Goal: Information Seeking & Learning: Find specific fact

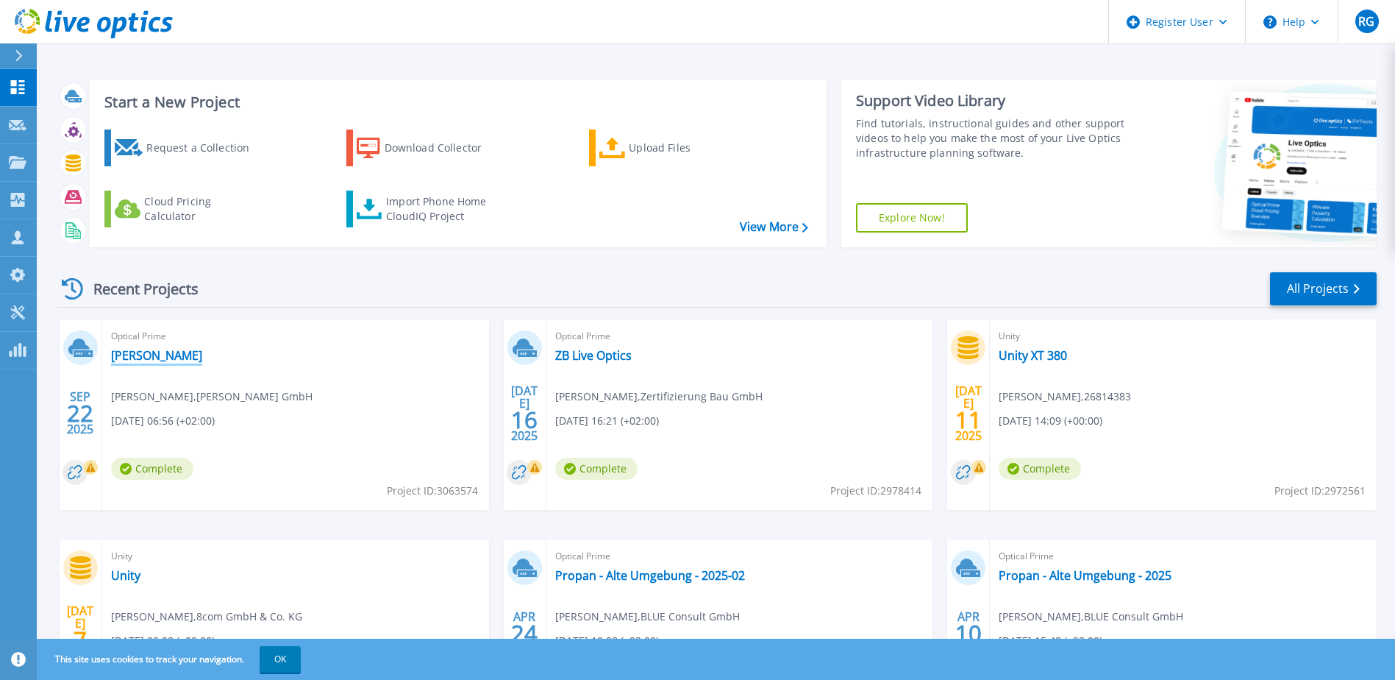
click at [147, 357] on link "[PERSON_NAME]" at bounding box center [156, 355] width 91 height 15
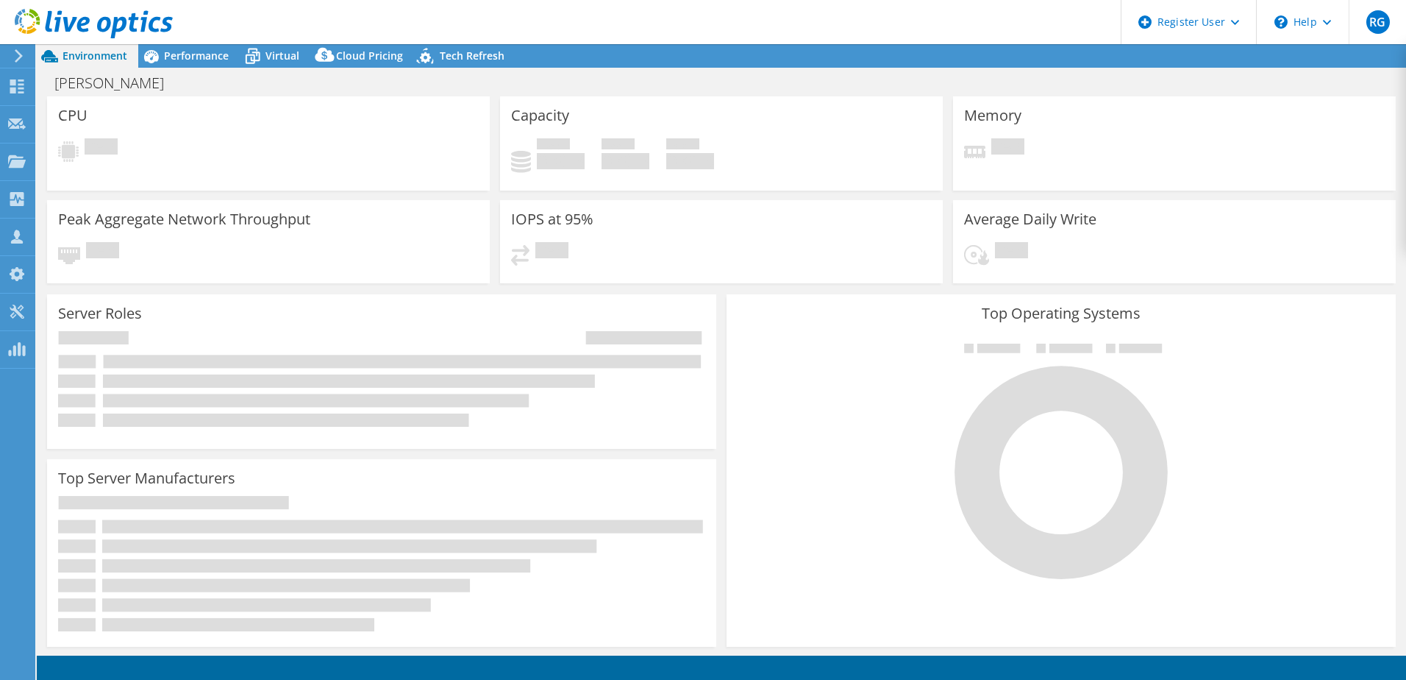
select select "USD"
select select "EUFrankfurt"
select select "EUR"
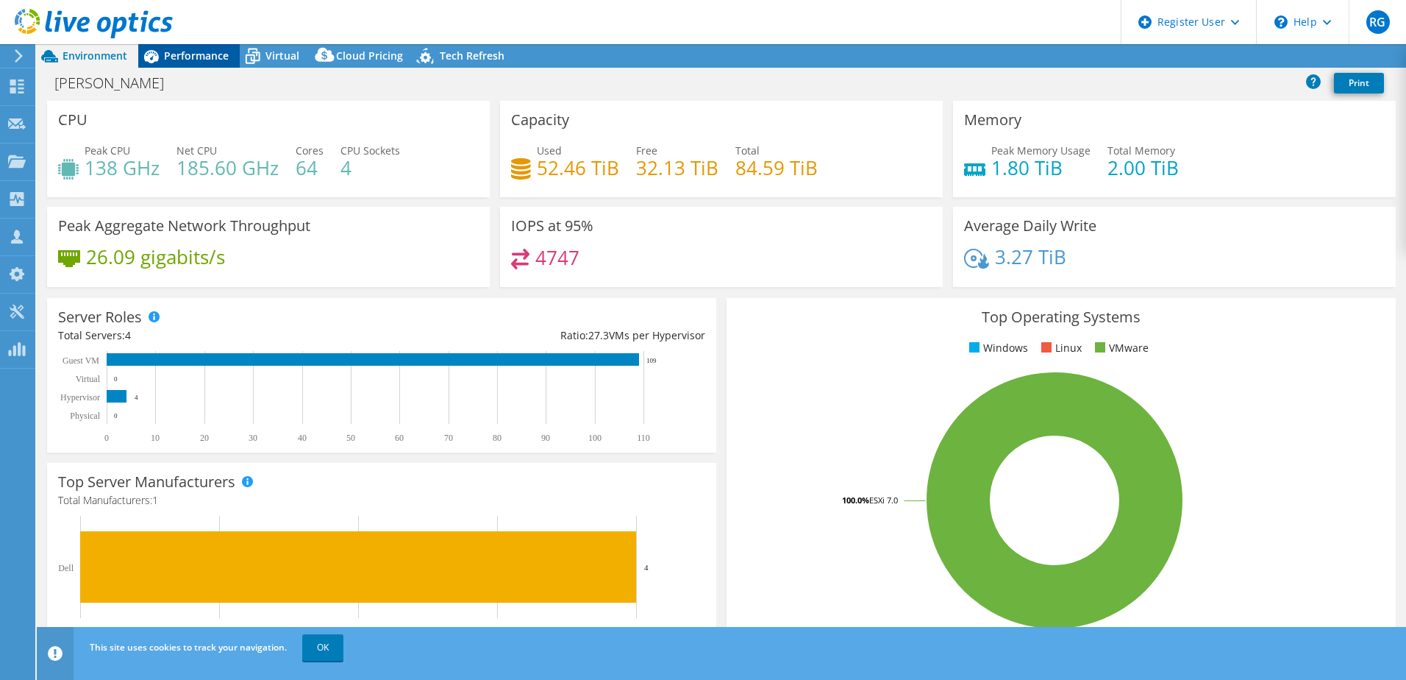
click at [192, 58] on span "Performance" at bounding box center [196, 56] width 65 height 14
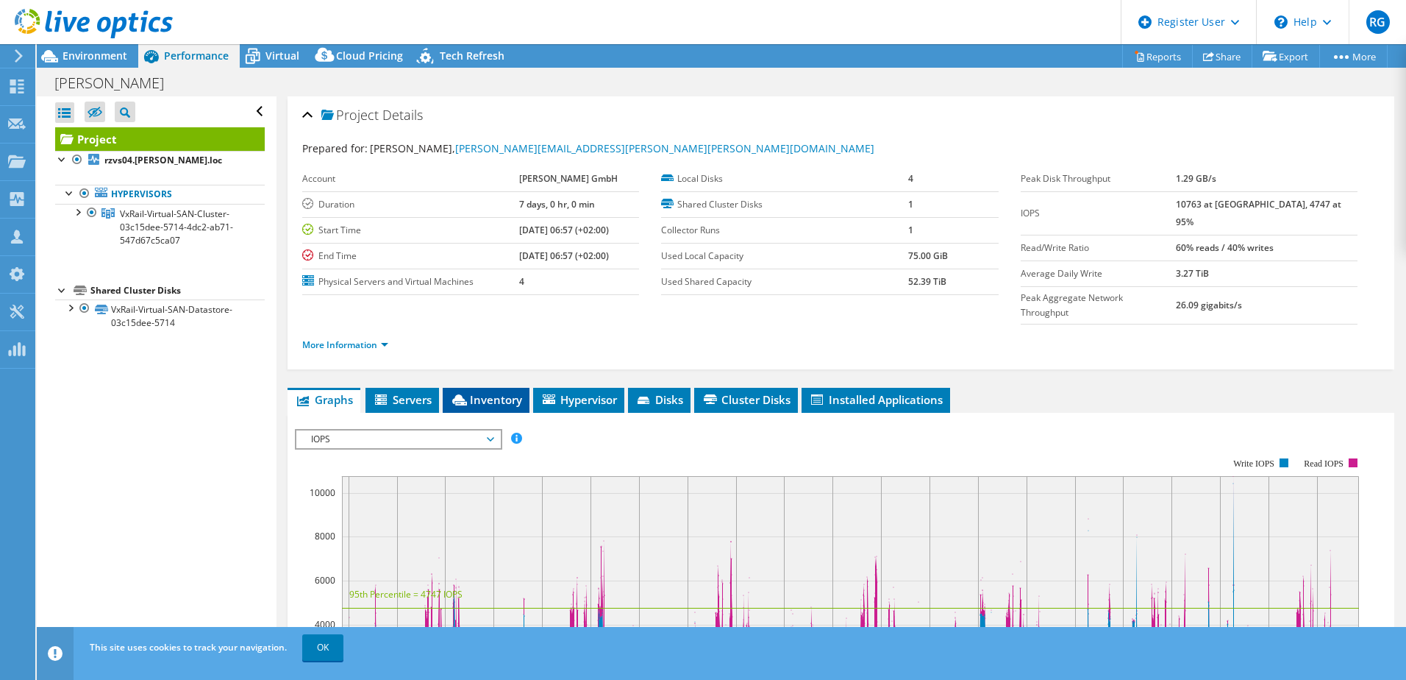
click at [493, 392] on span "Inventory" at bounding box center [486, 399] width 72 height 15
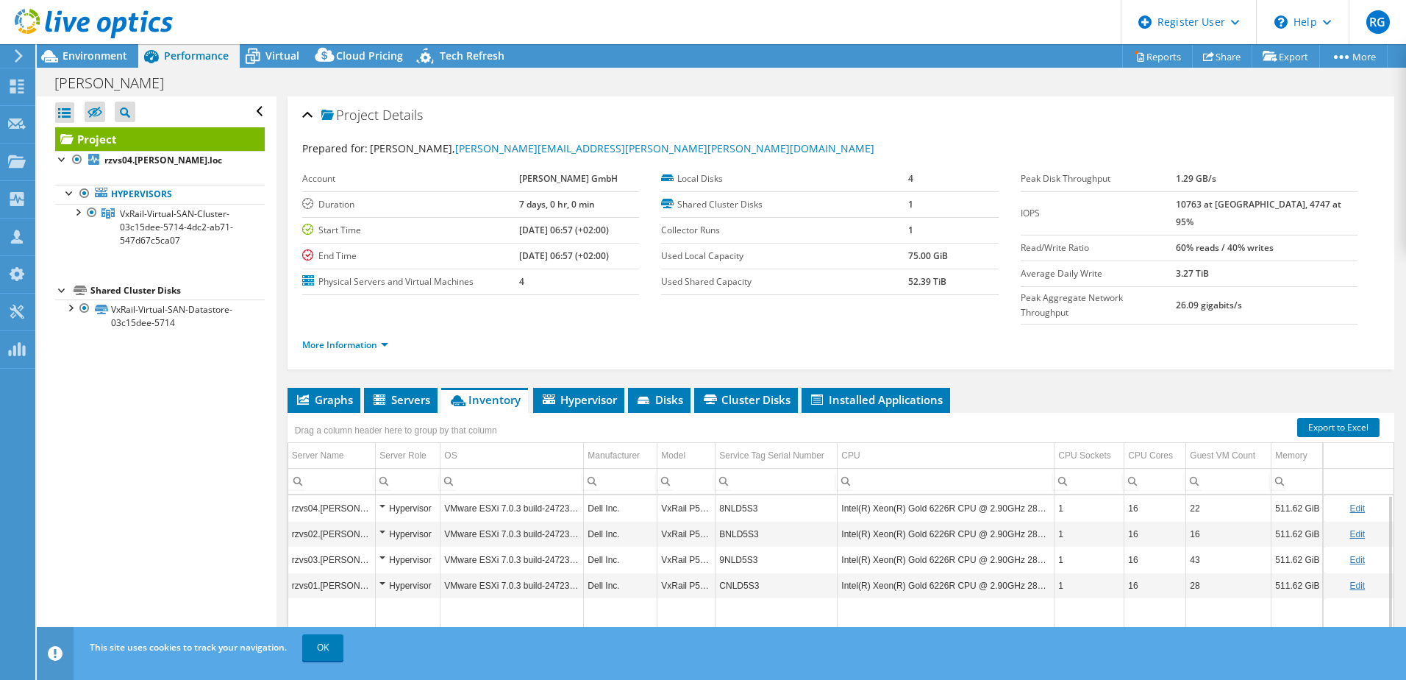
click at [743, 495] on td "8NLD5S3" at bounding box center [777, 508] width 122 height 26
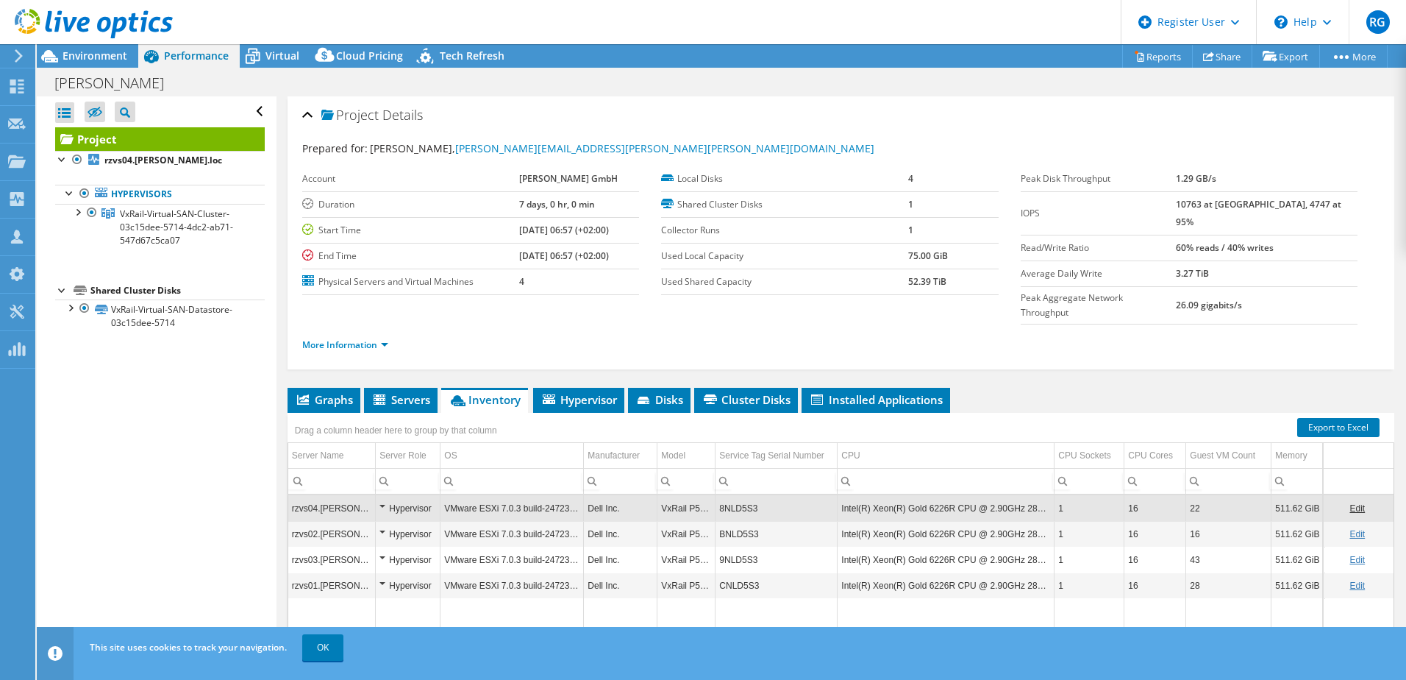
click at [743, 495] on td "8NLD5S3" at bounding box center [777, 508] width 122 height 26
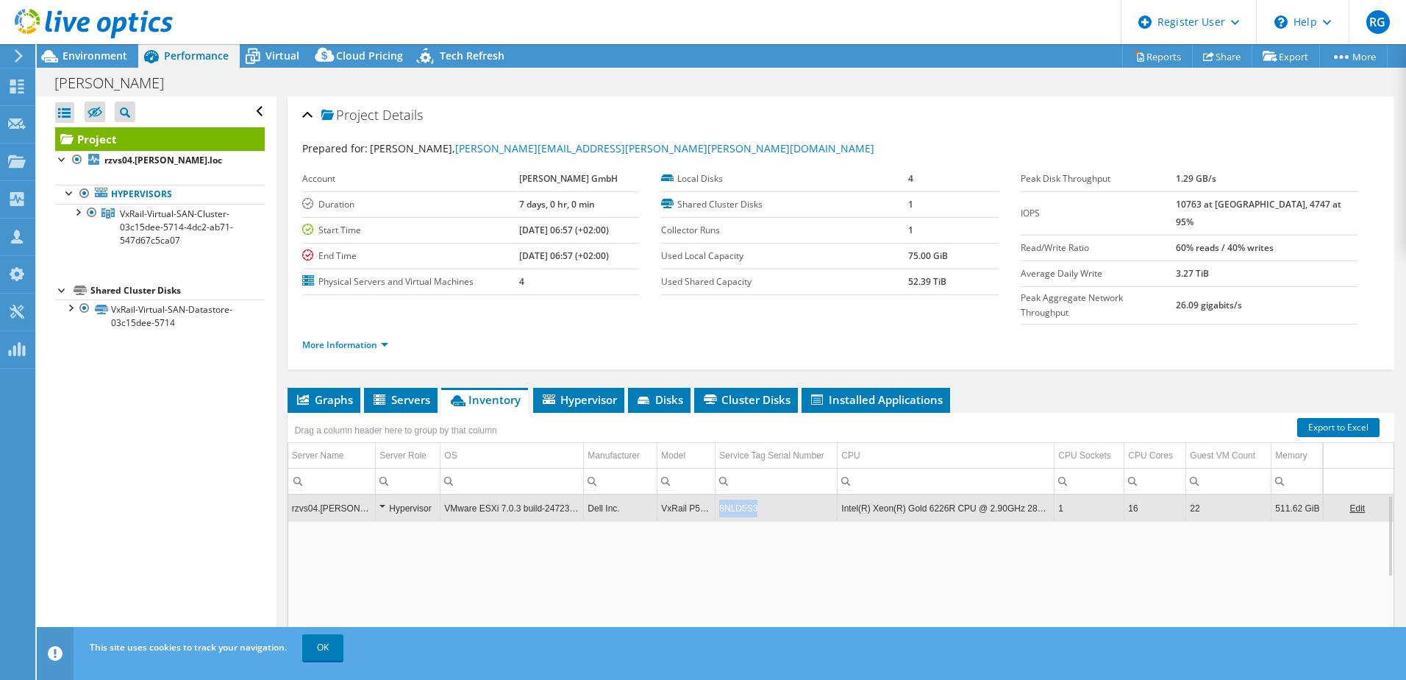
click at [743, 495] on td "8NLD5S3" at bounding box center [777, 508] width 122 height 26
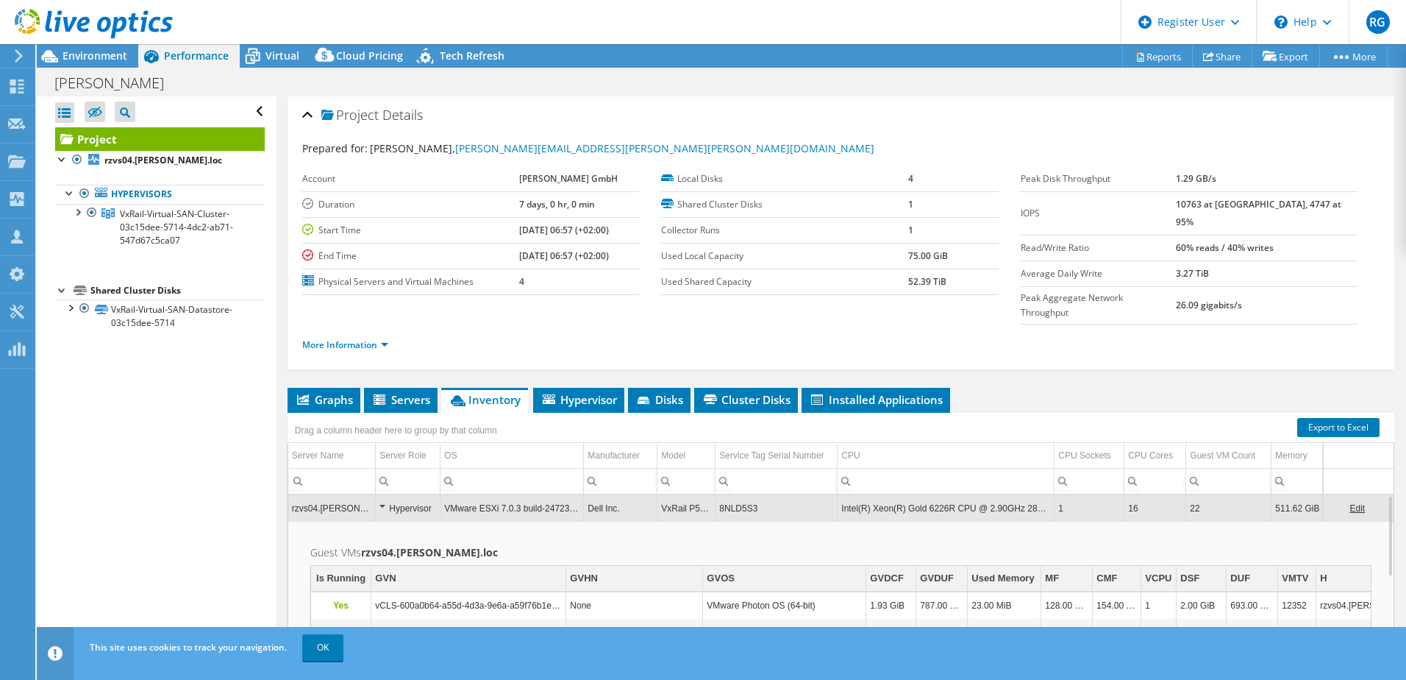
click at [743, 495] on td "8NLD5S3" at bounding box center [777, 508] width 122 height 26
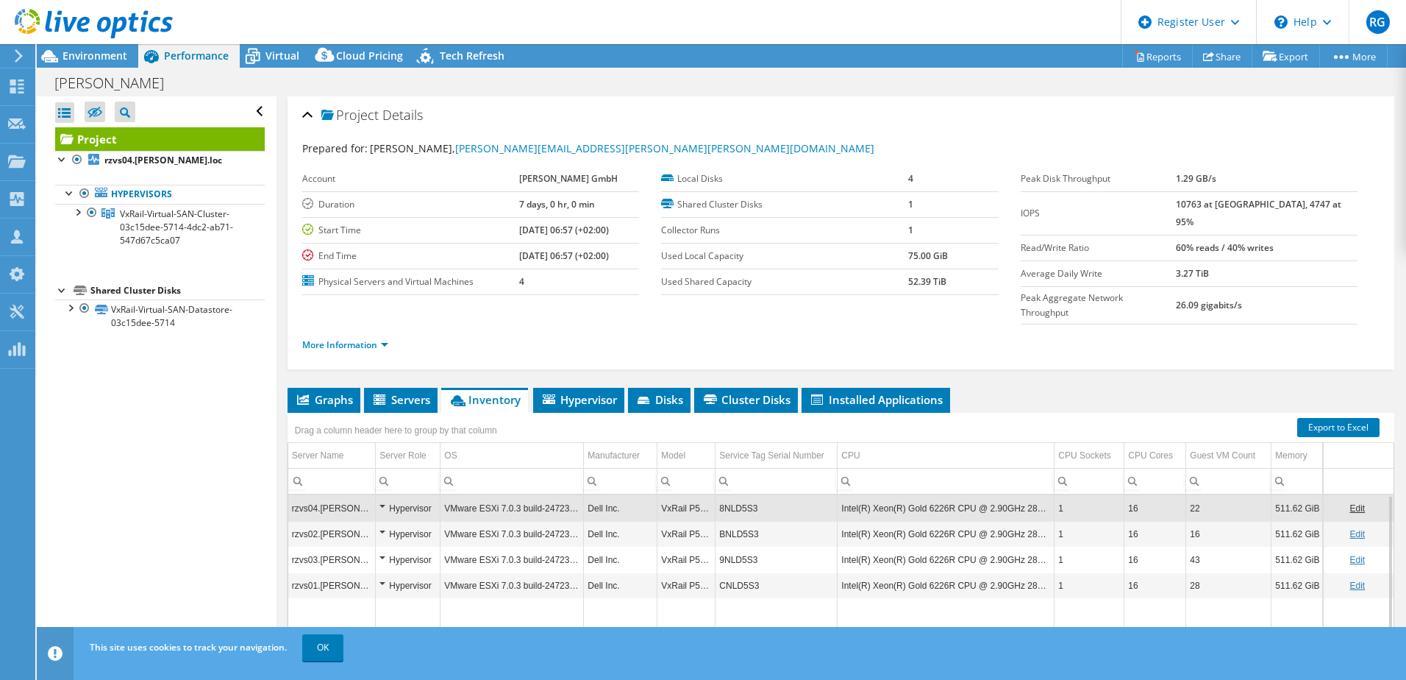
click at [743, 495] on td "8NLD5S3" at bounding box center [777, 508] width 122 height 26
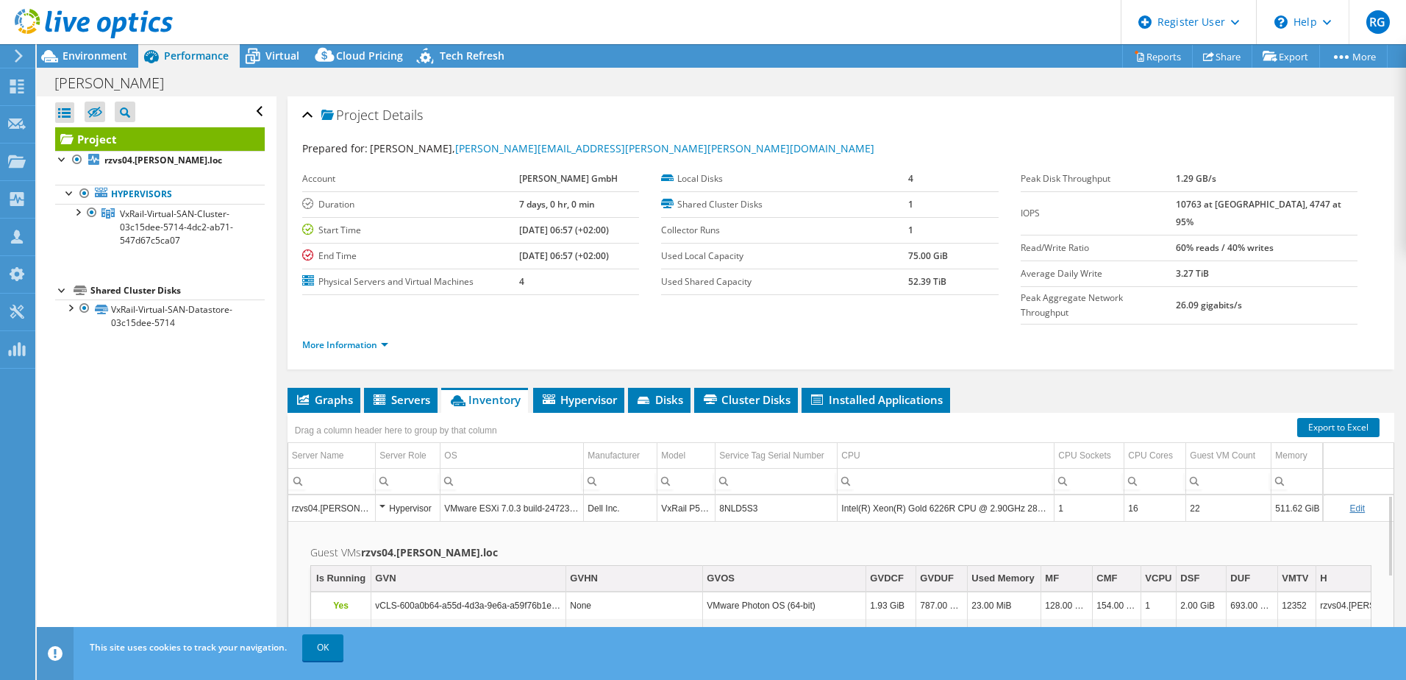
click at [742, 495] on td "8NLD5S3" at bounding box center [777, 508] width 122 height 26
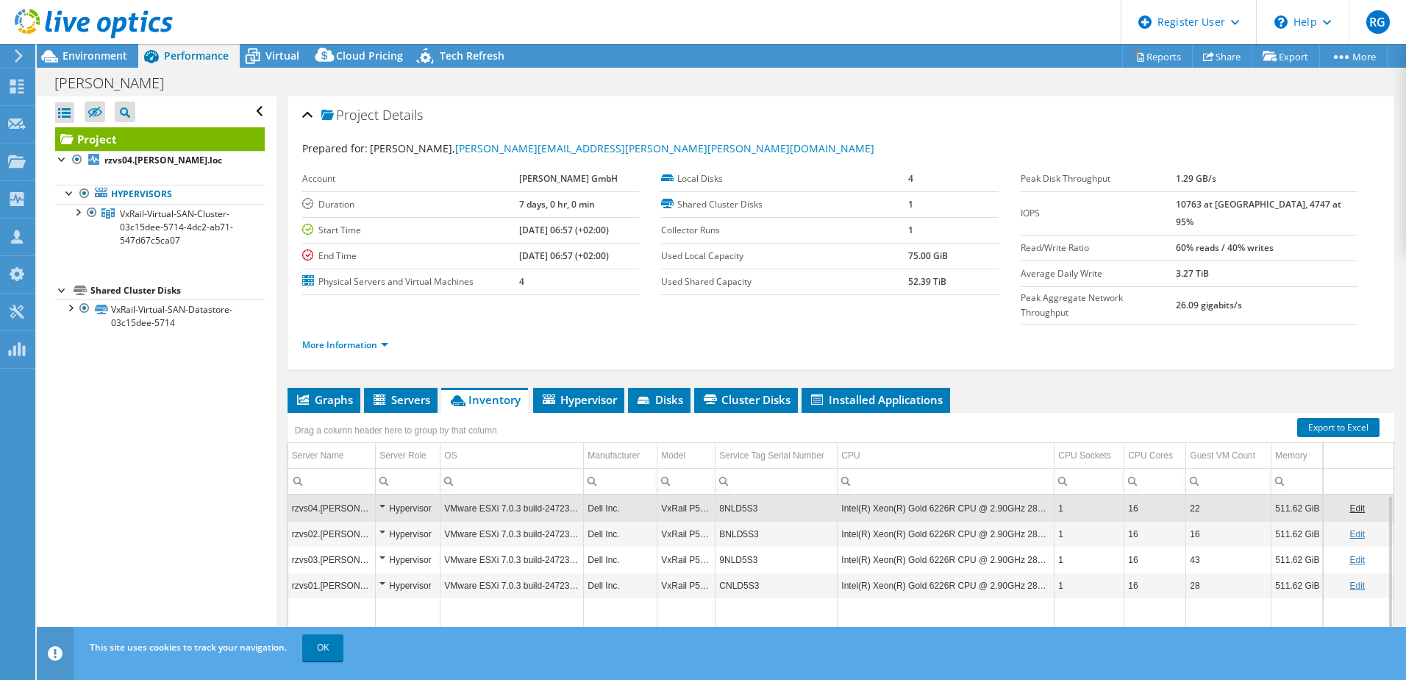
click at [740, 521] on td "BNLD5S3" at bounding box center [777, 534] width 122 height 26
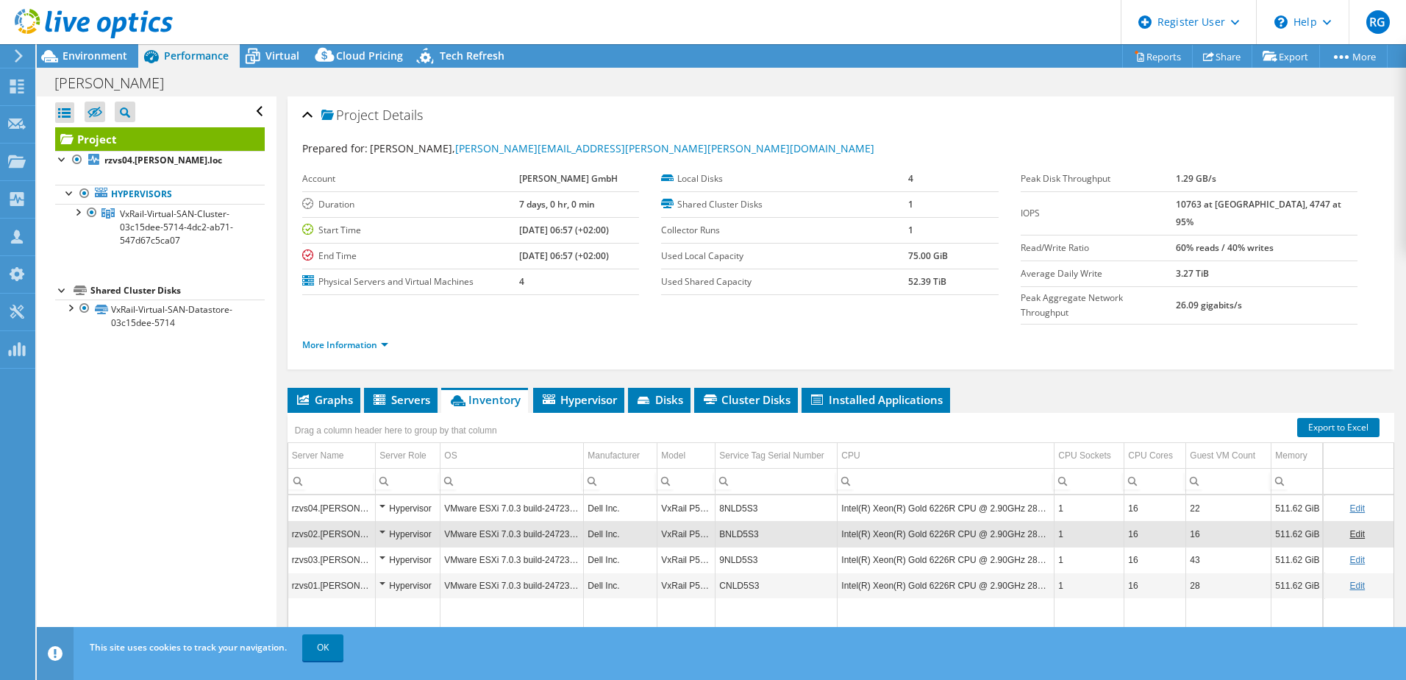
click at [740, 521] on td "BNLD5S3" at bounding box center [777, 534] width 122 height 26
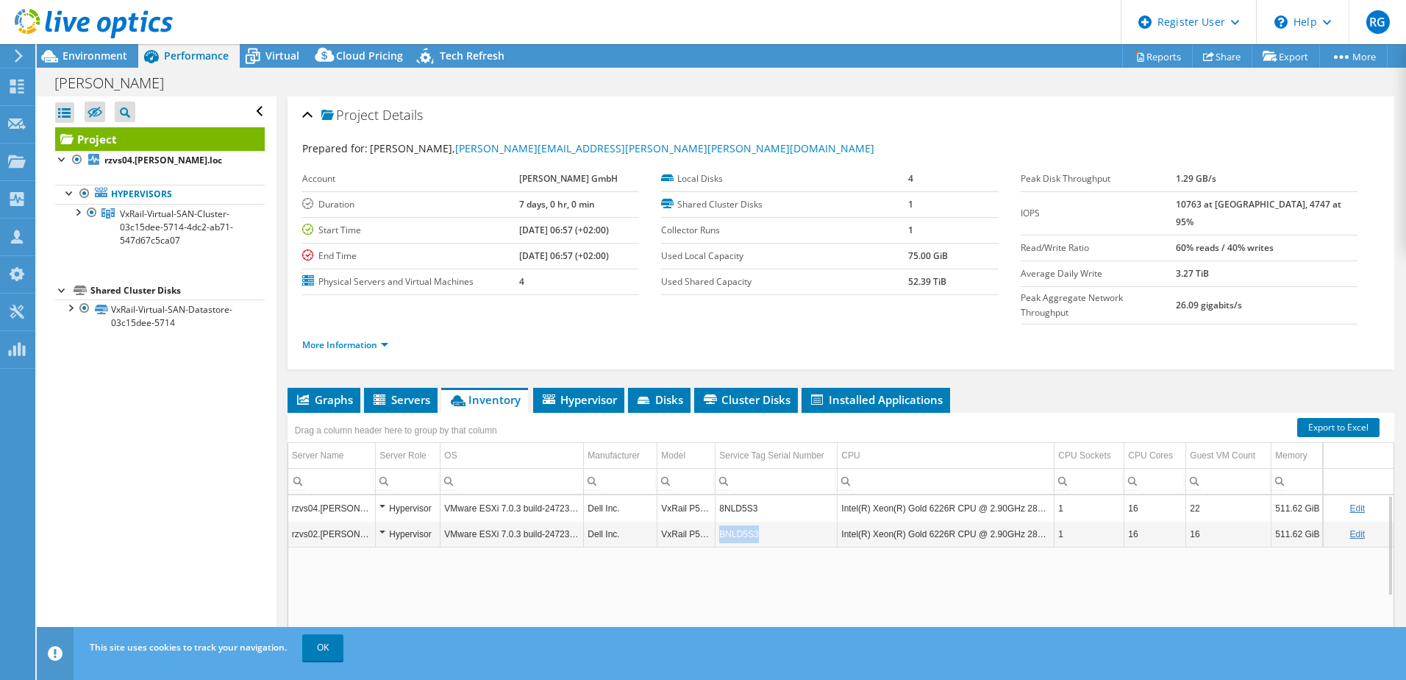
copy td "BNLD5S3"
click at [740, 521] on td "BNLD5S3" at bounding box center [777, 534] width 122 height 26
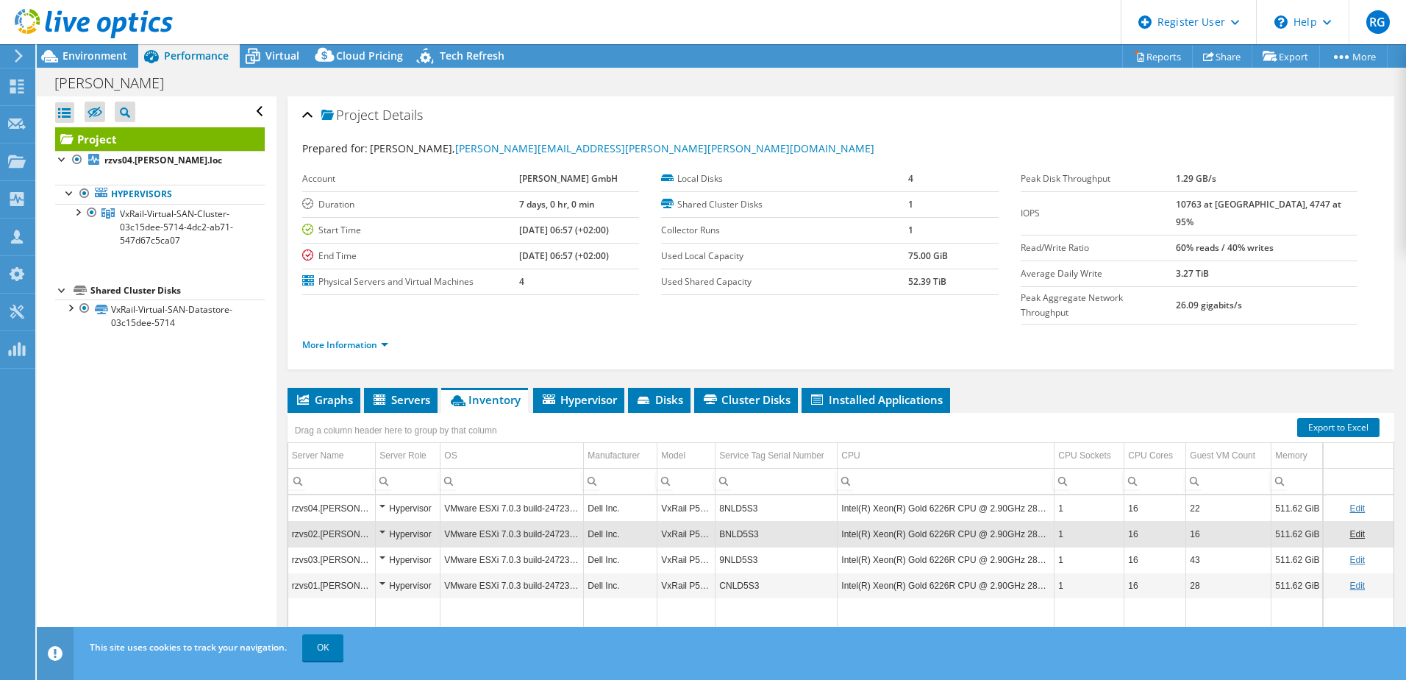
click at [735, 547] on td "9NLD5S3" at bounding box center [777, 560] width 122 height 26
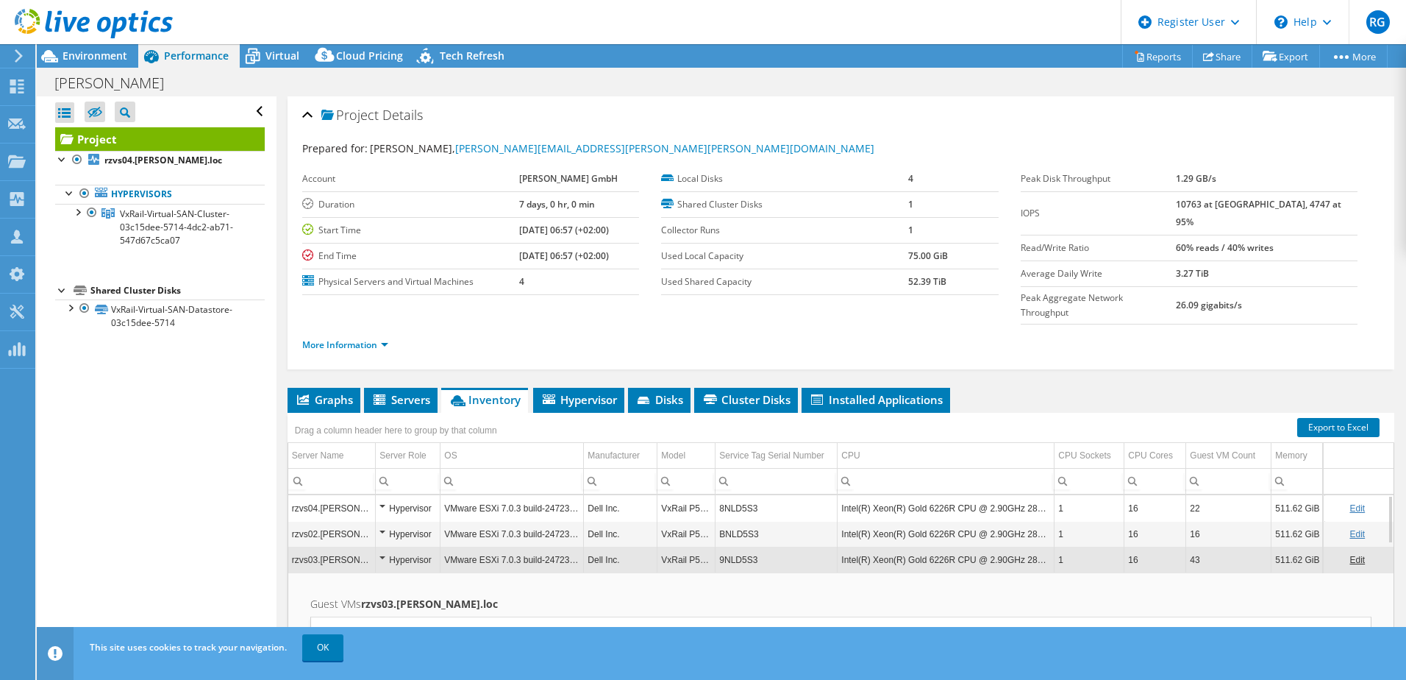
click at [735, 547] on td "9NLD5S3" at bounding box center [777, 560] width 122 height 26
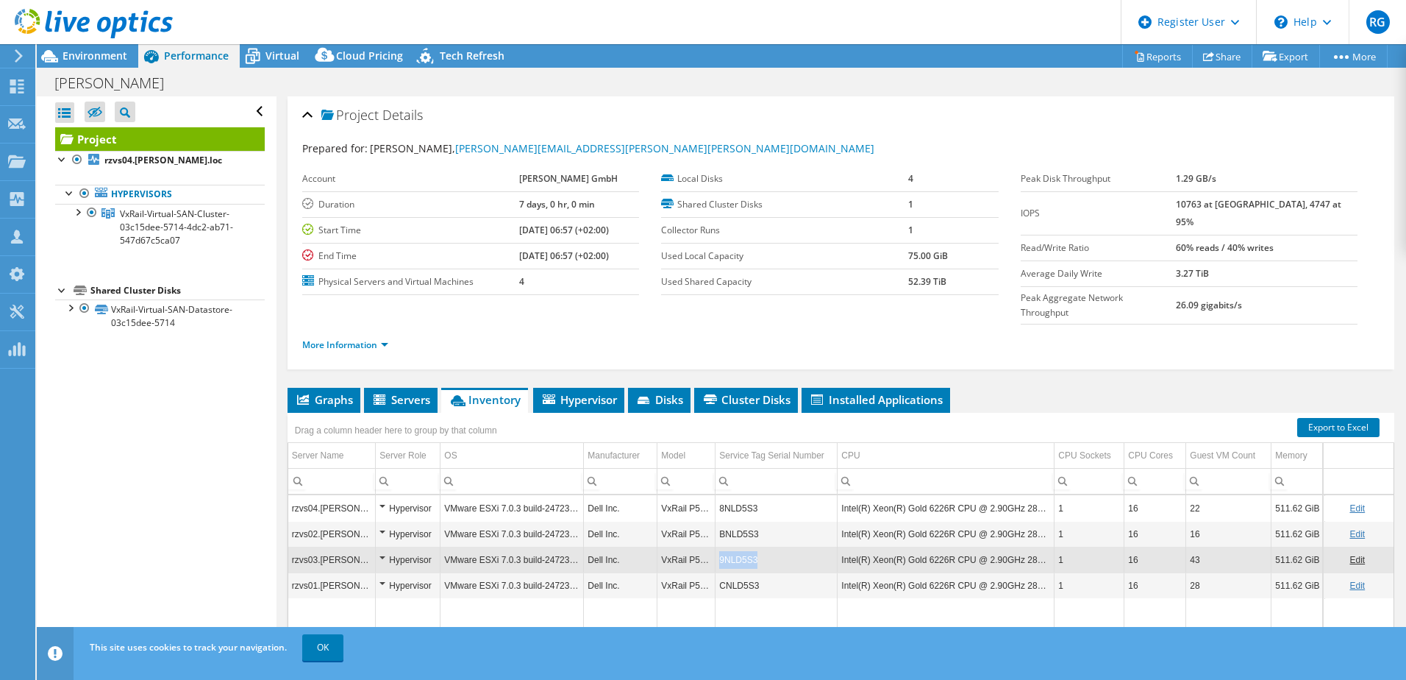
click at [735, 547] on td "9NLD5S3" at bounding box center [777, 560] width 122 height 26
copy td "9NLD5S3"
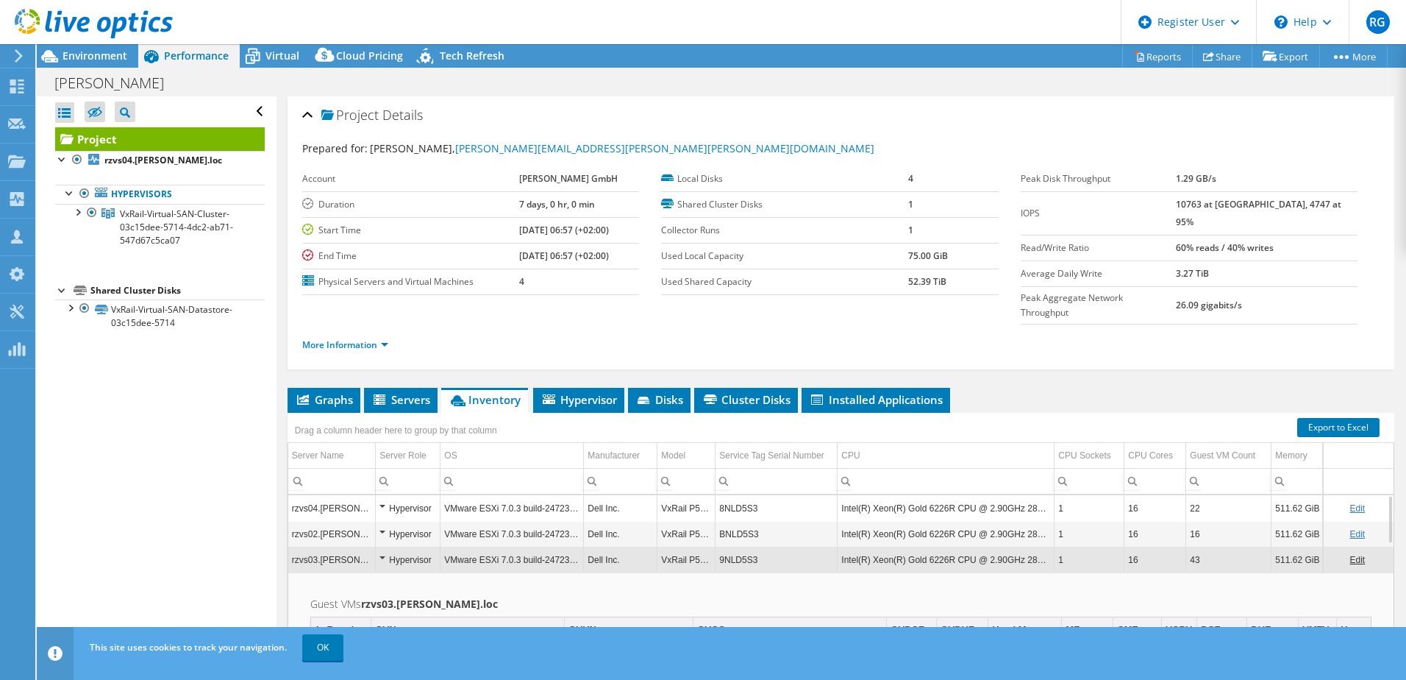
click at [735, 547] on td "9NLD5S3" at bounding box center [777, 560] width 122 height 26
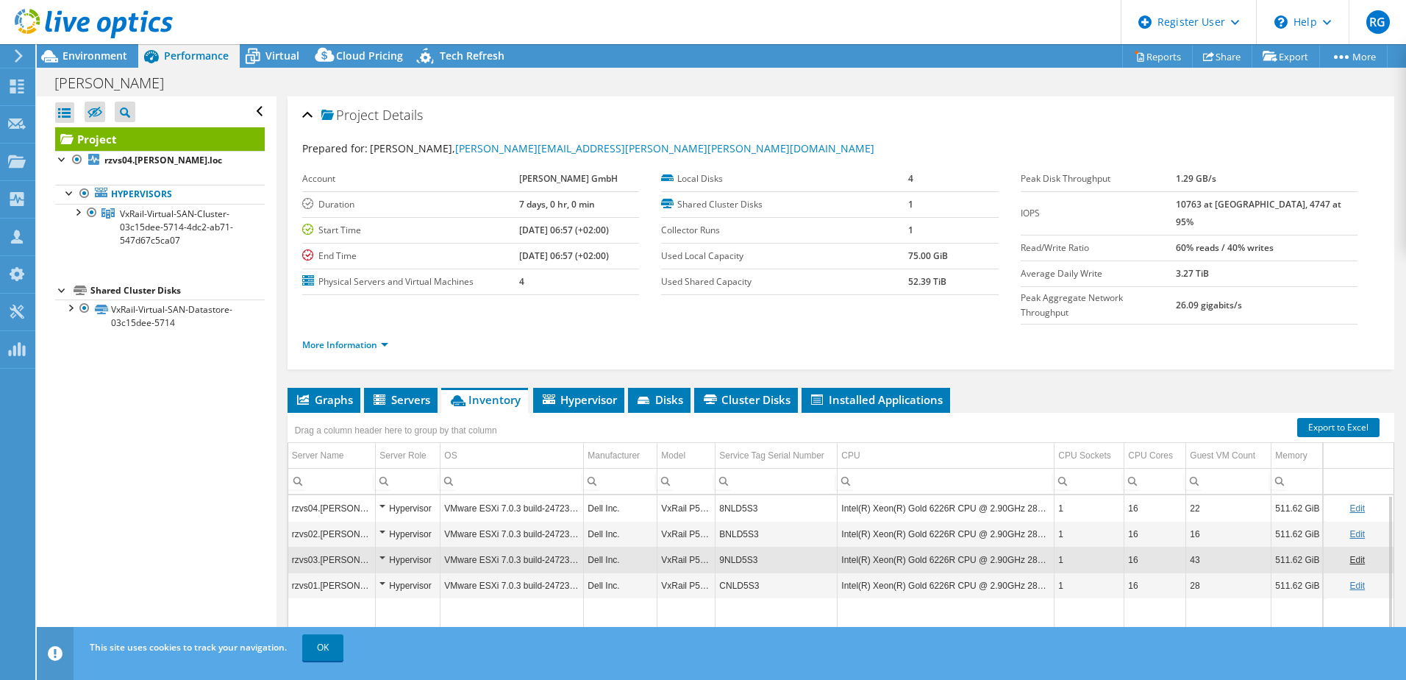
click at [735, 547] on td "9NLD5S3" at bounding box center [777, 560] width 122 height 26
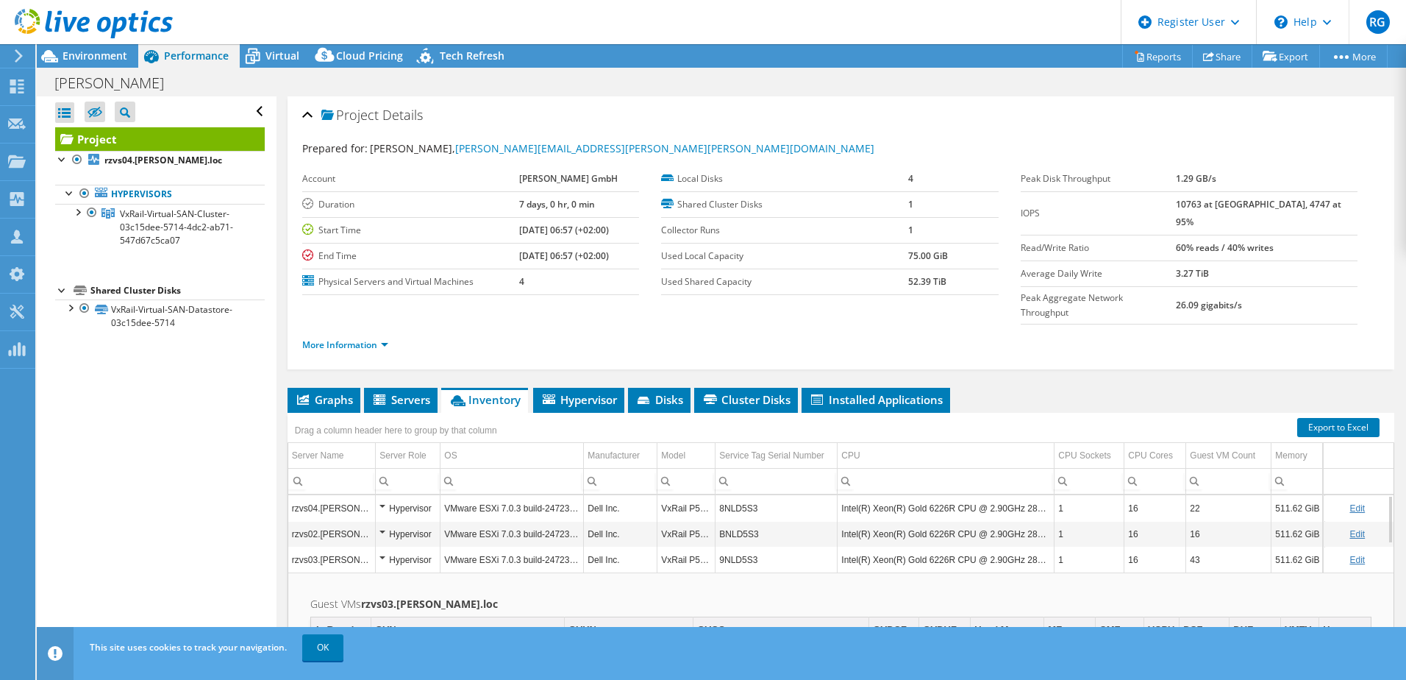
click at [746, 547] on td "9NLD5S3" at bounding box center [777, 560] width 122 height 26
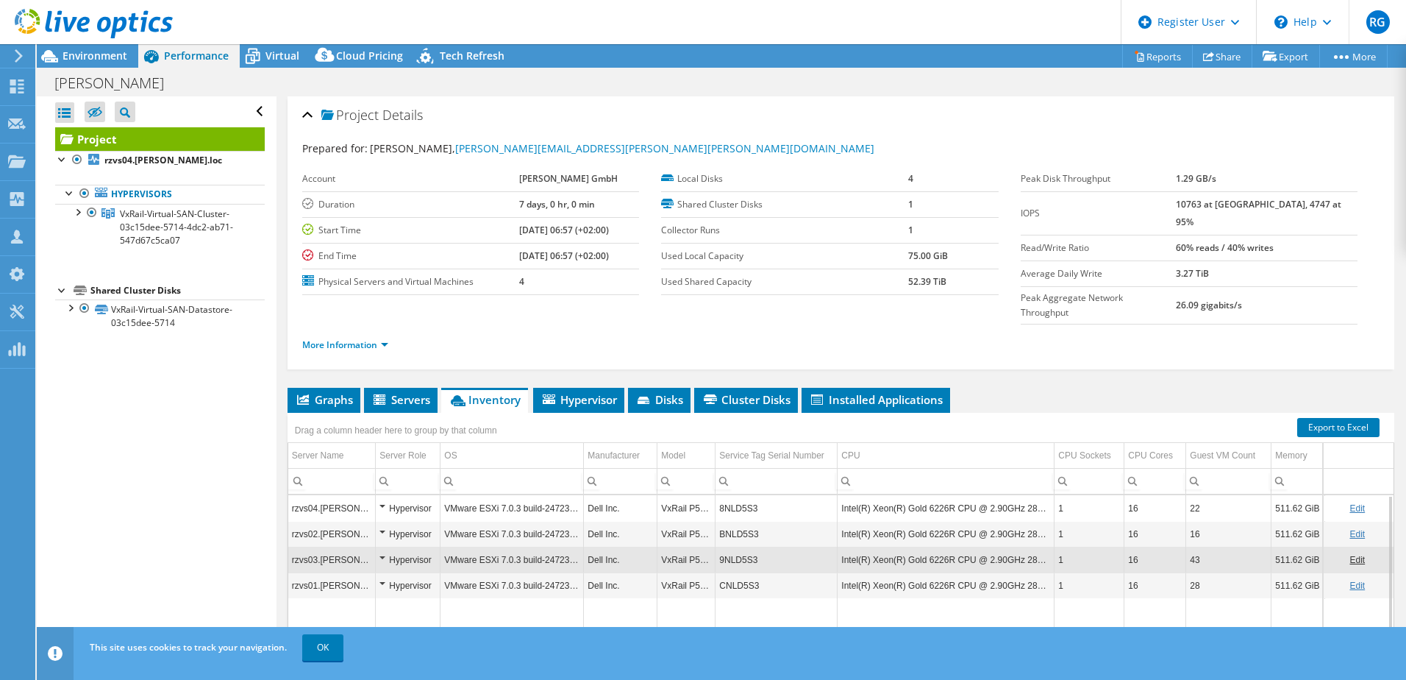
click at [754, 572] on td "CNLD5S3" at bounding box center [777, 585] width 122 height 26
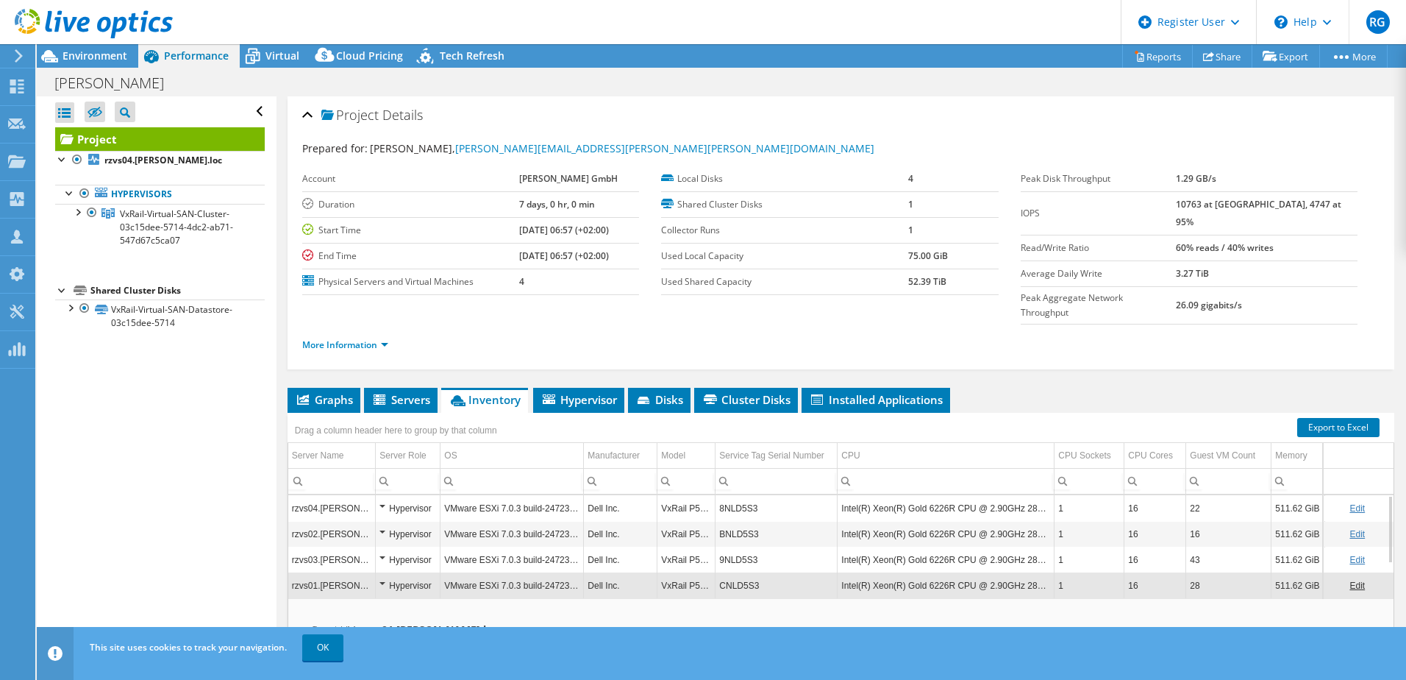
click at [754, 572] on td "CNLD5S3" at bounding box center [777, 585] width 122 height 26
click at [729, 572] on td "CNLD5S3" at bounding box center [777, 585] width 122 height 26
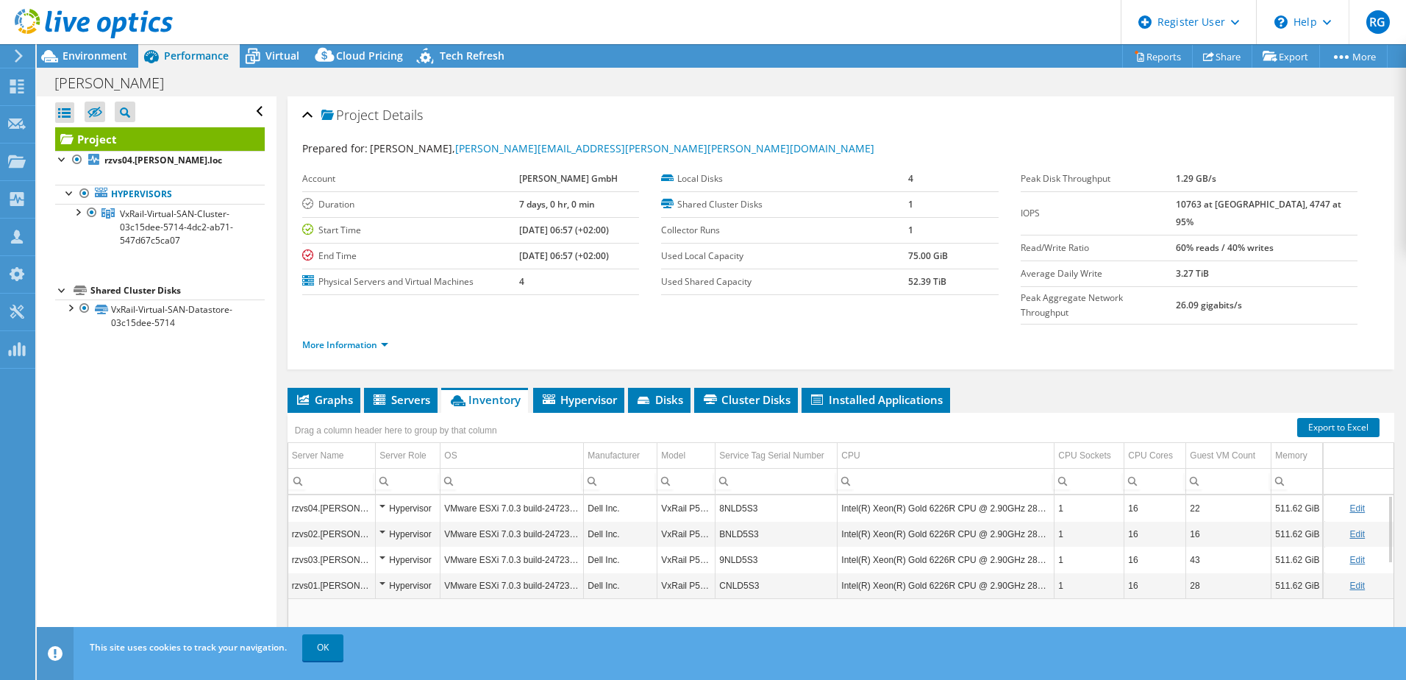
click at [729, 572] on td "CNLD5S3" at bounding box center [777, 585] width 122 height 26
